Goal: Task Accomplishment & Management: Manage account settings

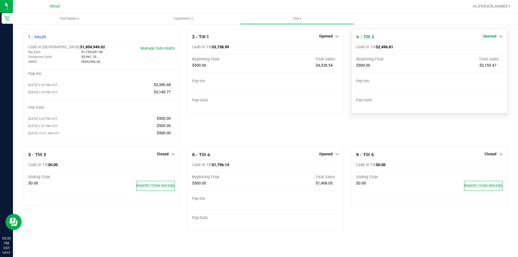
click at [501, 36] on icon at bounding box center [501, 36] width 4 height 4
click at [485, 48] on link "Close Till" at bounding box center [490, 47] width 15 height 4
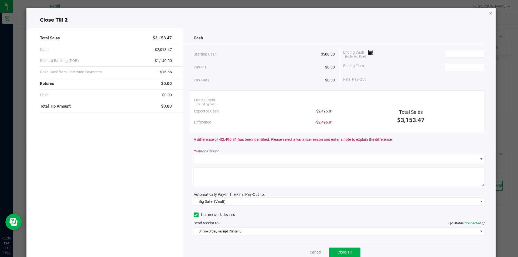
click at [489, 12] on icon "button" at bounding box center [491, 13] width 4 height 6
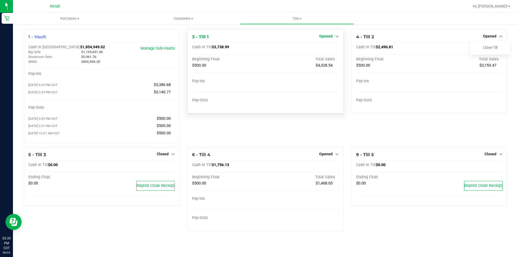
click at [321, 36] on span "Opened" at bounding box center [325, 36] width 13 height 4
click at [320, 47] on link "Close Till" at bounding box center [326, 47] width 15 height 4
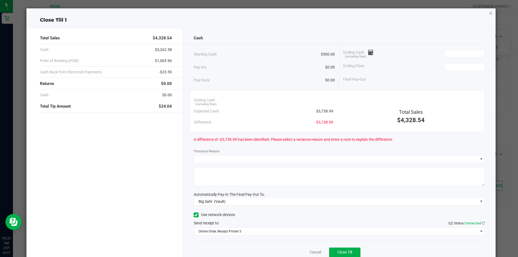
click at [489, 14] on icon "button" at bounding box center [491, 13] width 4 height 6
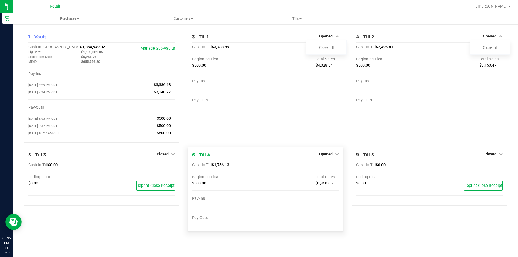
click at [324, 149] on div "6 - Till 4 Opened Close Till Cash In Till $1,756.13 Beginning Float Total Sales…" at bounding box center [266, 189] width 156 height 84
click at [321, 156] on span "Opened" at bounding box center [325, 154] width 13 height 4
click at [321, 167] on link "Close Till" at bounding box center [326, 165] width 15 height 4
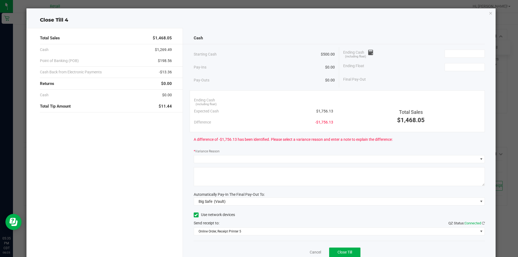
click at [489, 10] on icon "button" at bounding box center [491, 13] width 4 height 6
